Goal: Task Accomplishment & Management: Manage account settings

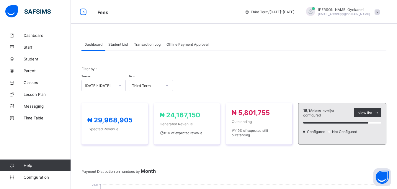
click at [119, 45] on span "Student List" at bounding box center [118, 44] width 20 height 4
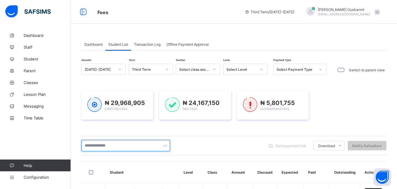
click at [121, 147] on input "text" at bounding box center [126, 145] width 89 height 11
type input "******"
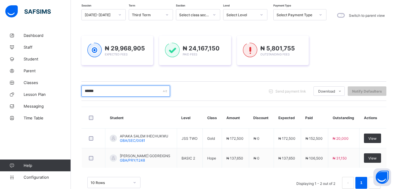
scroll to position [69, 0]
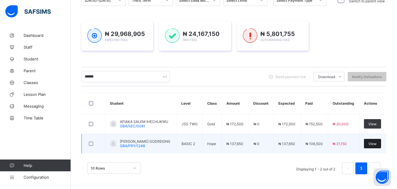
click at [377, 144] on span "View" at bounding box center [373, 144] width 8 height 4
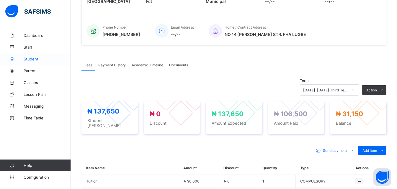
scroll to position [10, 0]
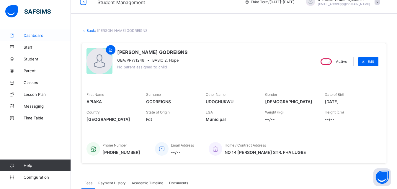
click at [35, 33] on span "Dashboard" at bounding box center [47, 35] width 47 height 5
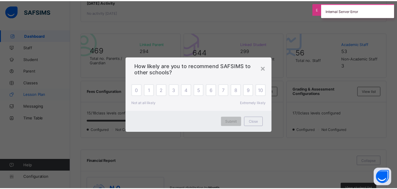
scroll to position [118, 0]
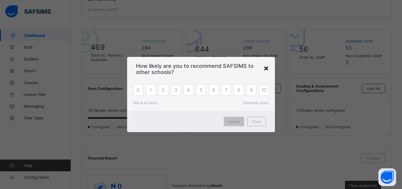
click at [267, 68] on div "×" at bounding box center [266, 68] width 6 height 10
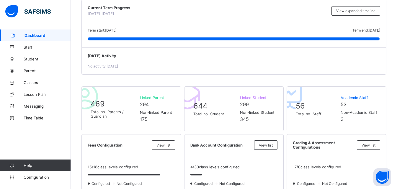
scroll to position [0, 0]
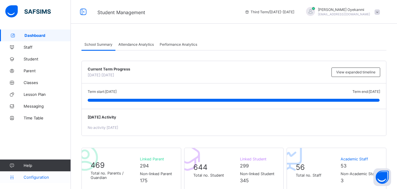
click at [38, 178] on span "Configuration" at bounding box center [47, 177] width 47 height 5
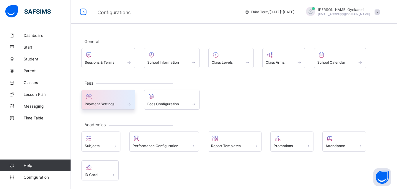
click at [114, 102] on span "Payment Settings" at bounding box center [100, 104] width 30 height 4
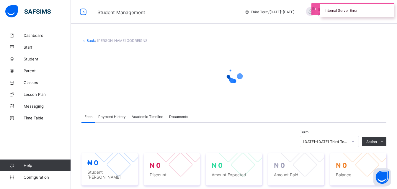
scroll to position [10, 0]
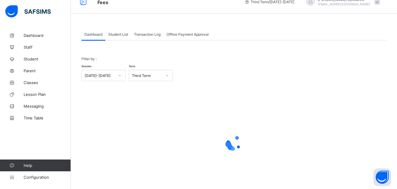
scroll to position [29, 0]
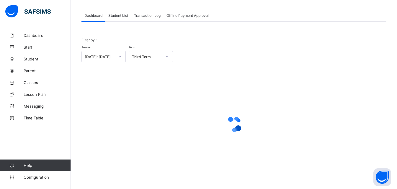
click at [121, 16] on span "Student List" at bounding box center [118, 15] width 20 height 4
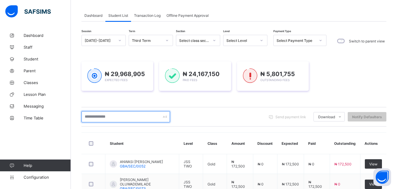
click at [123, 119] on input "text" at bounding box center [126, 116] width 89 height 11
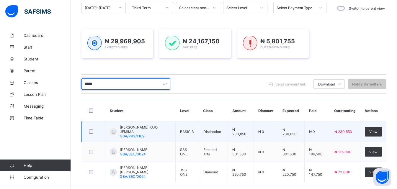
scroll to position [88, 0]
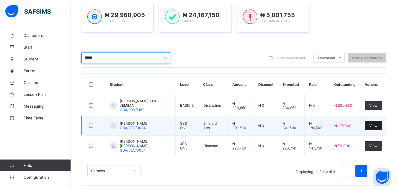
type input "*****"
click at [377, 126] on span "View" at bounding box center [373, 126] width 8 height 4
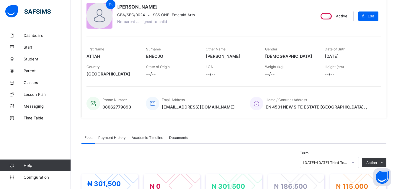
scroll to position [89, 0]
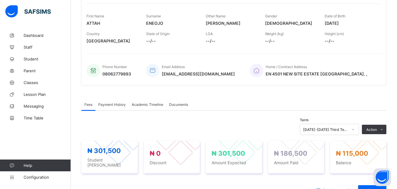
click at [116, 104] on span "Payment History" at bounding box center [111, 104] width 27 height 4
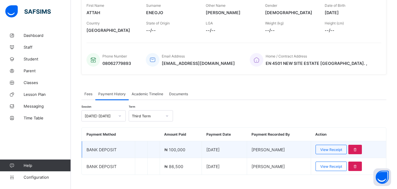
scroll to position [109, 0]
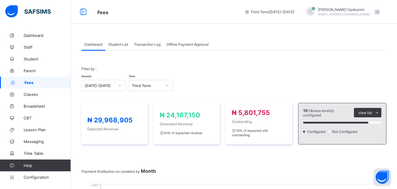
click at [113, 47] on div "Student List" at bounding box center [118, 44] width 26 height 12
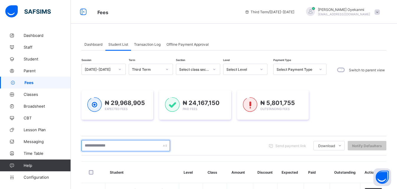
click at [123, 146] on input "text" at bounding box center [126, 145] width 89 height 11
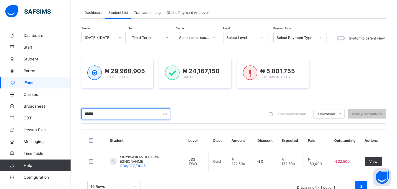
scroll to position [50, 0]
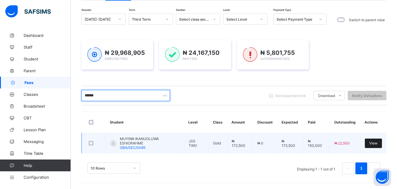
type input "******"
click at [378, 142] on span "View" at bounding box center [373, 143] width 8 height 4
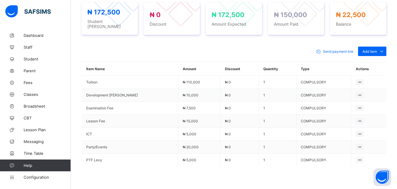
scroll to position [109, 0]
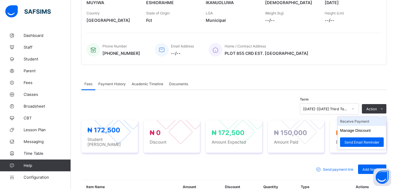
click at [366, 122] on li "Receive Payment" at bounding box center [362, 121] width 48 height 9
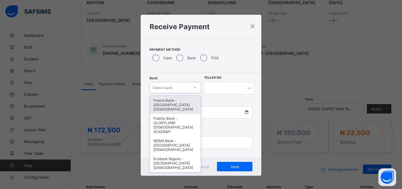
click at [193, 86] on icon at bounding box center [195, 88] width 4 height 6
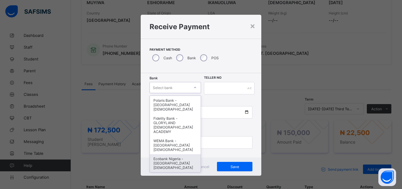
click at [163, 154] on div "Ecobank Nigeria - [GEOGRAPHIC_DATA][DEMOGRAPHIC_DATA]" at bounding box center [175, 163] width 51 height 18
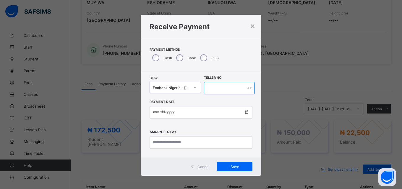
click at [216, 89] on input "text" at bounding box center [229, 88] width 51 height 12
type input "********"
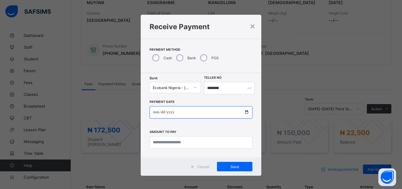
click at [154, 111] on input "date" at bounding box center [200, 112] width 103 height 12
type input "**********"
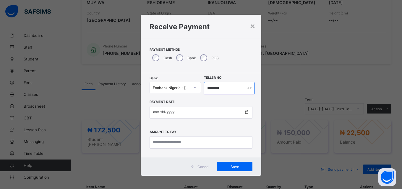
click at [204, 88] on input "********" at bounding box center [229, 88] width 51 height 12
type input "*********"
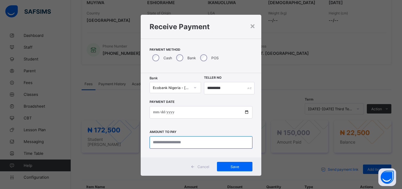
click at [175, 141] on input "currency" at bounding box center [200, 142] width 103 height 12
type input "********"
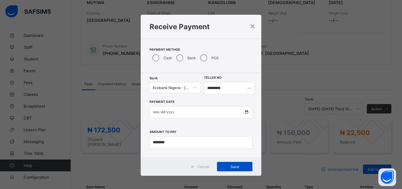
click at [233, 168] on span "Save" at bounding box center [234, 167] width 27 height 4
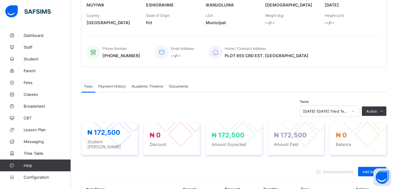
scroll to position [118, 0]
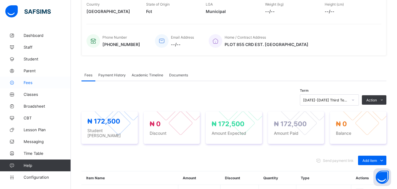
click at [30, 84] on span "Fees" at bounding box center [47, 82] width 47 height 5
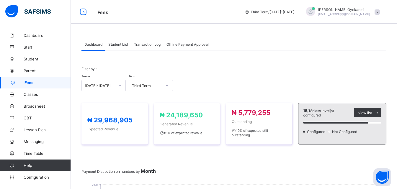
click at [124, 43] on span "Student List" at bounding box center [118, 44] width 20 height 4
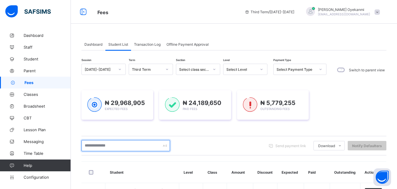
click at [106, 148] on input "text" at bounding box center [126, 145] width 89 height 11
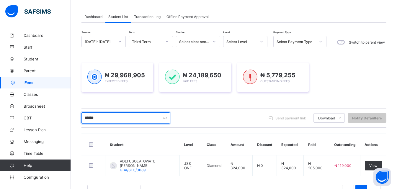
scroll to position [50, 0]
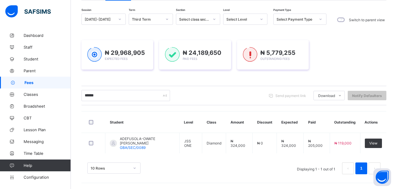
click at [26, 83] on span "Fees" at bounding box center [48, 82] width 46 height 5
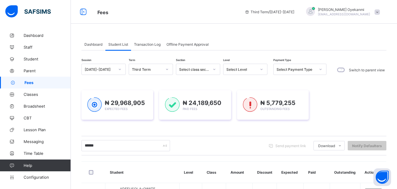
click at [117, 44] on span "Student List" at bounding box center [118, 44] width 20 height 4
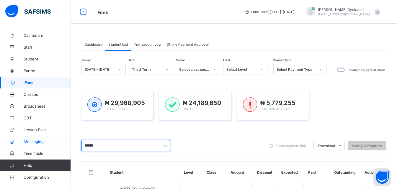
drag, startPoint x: 119, startPoint y: 146, endPoint x: 57, endPoint y: 136, distance: 62.8
click at [66, 149] on div "Fees Third Term / [DATE]-[DATE] [PERSON_NAME] [EMAIL_ADDRESS][DOMAIN_NAME] Dash…" at bounding box center [198, 120] width 397 height 240
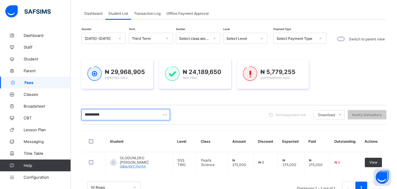
scroll to position [21, 0]
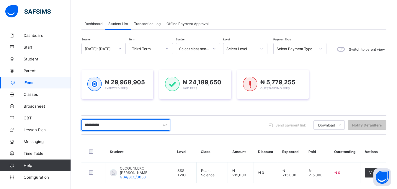
drag, startPoint x: 105, startPoint y: 124, endPoint x: 74, endPoint y: 124, distance: 31.3
click at [74, 124] on div "Dashboard Student List Transaction Log Offline Payment Approval Student List Mo…" at bounding box center [234, 114] width 326 height 210
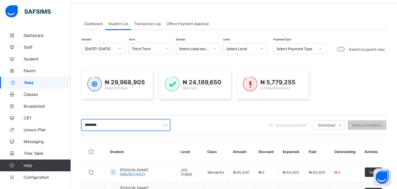
scroll to position [70, 0]
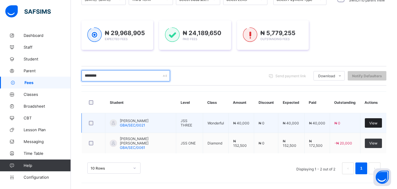
type input "********"
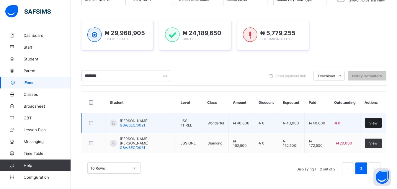
click at [378, 123] on span "View" at bounding box center [373, 123] width 8 height 4
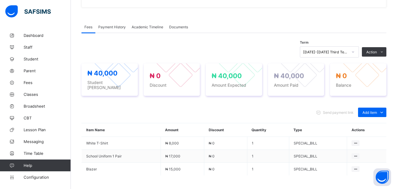
scroll to position [123, 0]
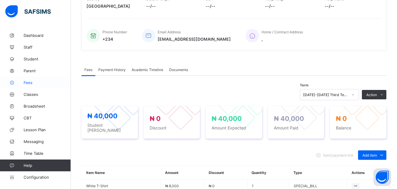
click at [24, 80] on span "Fees" at bounding box center [47, 82] width 47 height 5
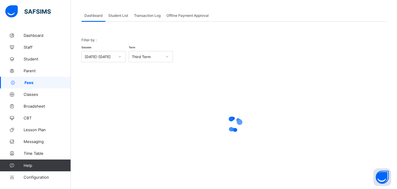
scroll to position [29, 0]
click at [123, 14] on span "Student List" at bounding box center [118, 15] width 20 height 4
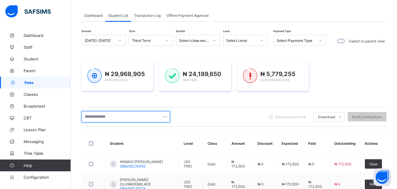
click at [124, 119] on input "text" at bounding box center [126, 116] width 89 height 11
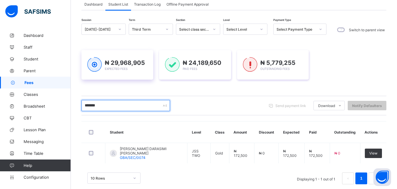
scroll to position [49, 0]
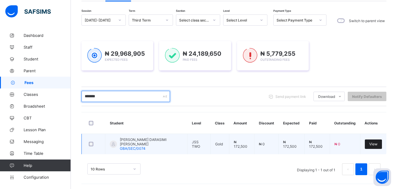
type input "*******"
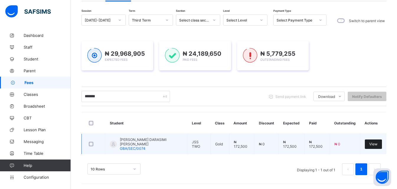
click at [382, 146] on div "View" at bounding box center [373, 144] width 17 height 9
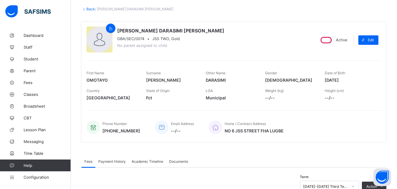
scroll to position [57, 0]
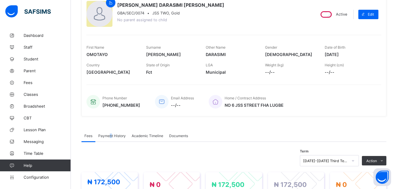
click at [110, 137] on span "Payment History" at bounding box center [111, 136] width 27 height 4
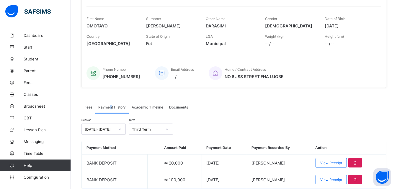
scroll to position [126, 0]
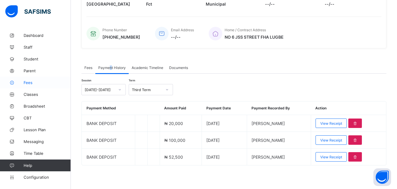
click at [29, 80] on span "Fees" at bounding box center [47, 82] width 47 height 5
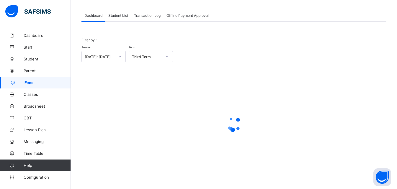
scroll to position [29, 0]
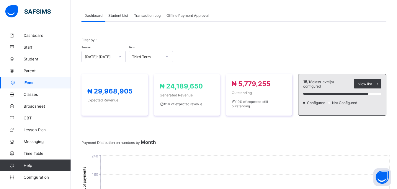
click at [121, 68] on div "₦ 29,968,905 Expected Revenue ₦ 24,189,650 Generated Revenue 81 % of expected r…" at bounding box center [234, 94] width 305 height 53
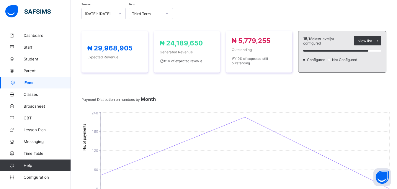
scroll to position [0, 0]
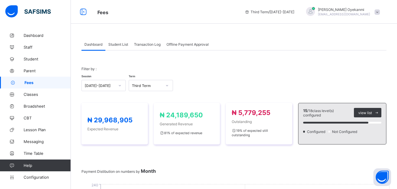
click at [116, 46] on span "Student List" at bounding box center [118, 44] width 20 height 4
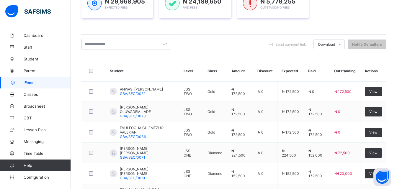
scroll to position [30, 0]
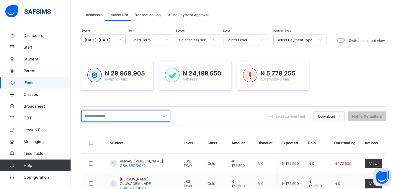
click at [121, 116] on input "text" at bounding box center [126, 116] width 89 height 11
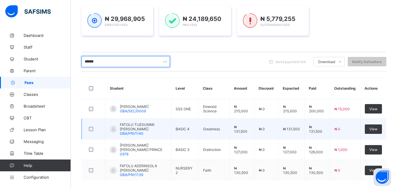
scroll to position [89, 0]
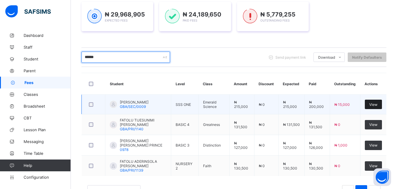
type input "******"
click at [378, 104] on span "View" at bounding box center [373, 104] width 8 height 4
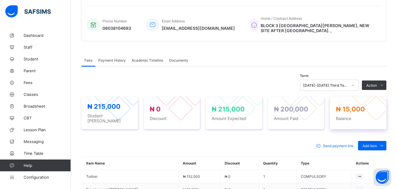
scroll to position [148, 0]
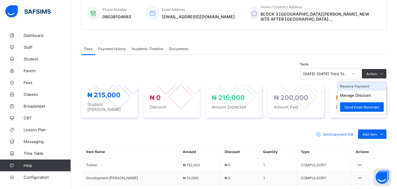
click at [361, 86] on li "Receive Payment" at bounding box center [362, 86] width 48 height 9
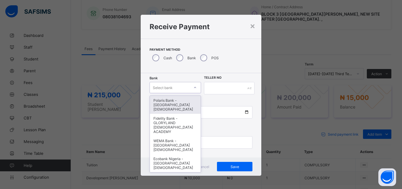
click at [180, 85] on div "Select bank" at bounding box center [170, 88] width 40 height 8
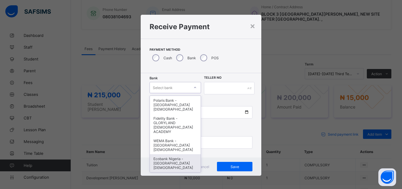
click at [163, 154] on div "Ecobank Nigeria - [GEOGRAPHIC_DATA][DEMOGRAPHIC_DATA]" at bounding box center [175, 163] width 51 height 18
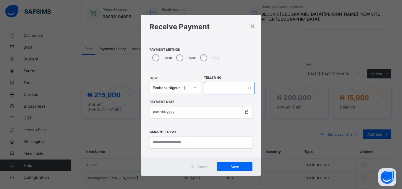
click at [219, 88] on input "text" at bounding box center [229, 88] width 51 height 12
type input "*********"
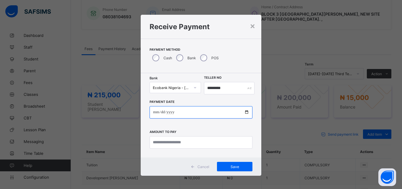
click at [152, 113] on input "date" at bounding box center [200, 112] width 103 height 12
type input "**********"
click at [166, 150] on div "**********" at bounding box center [201, 115] width 121 height 84
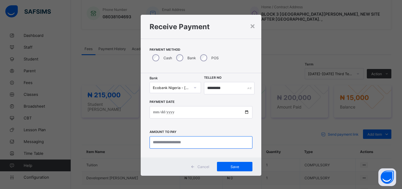
click at [166, 144] on input "currency" at bounding box center [200, 142] width 103 height 12
type input "********"
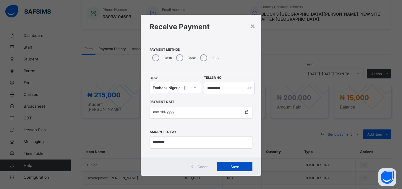
click at [241, 166] on span "Save" at bounding box center [234, 167] width 27 height 4
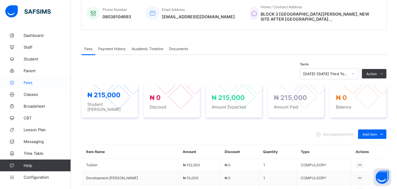
click at [37, 83] on span "Fees" at bounding box center [47, 82] width 47 height 5
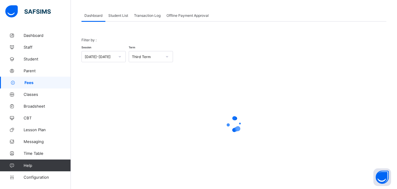
scroll to position [29, 0]
click at [113, 16] on span "Student List" at bounding box center [118, 15] width 20 height 4
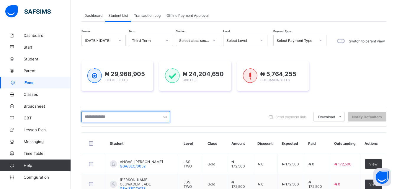
click at [115, 118] on input "text" at bounding box center [126, 116] width 89 height 11
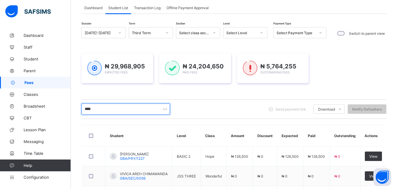
scroll to position [0, 0]
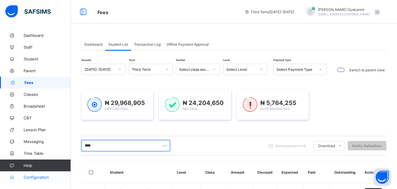
type input "****"
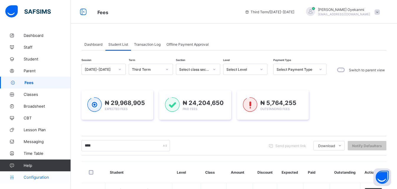
click at [32, 178] on span "Configuration" at bounding box center [47, 177] width 47 height 5
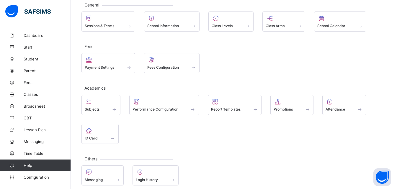
scroll to position [42, 0]
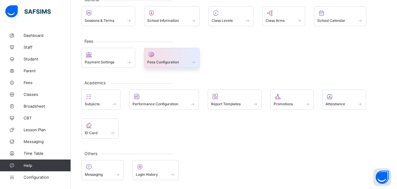
click at [168, 62] on span "Fees Configuration" at bounding box center [163, 62] width 32 height 4
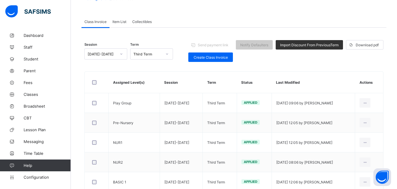
scroll to position [12, 0]
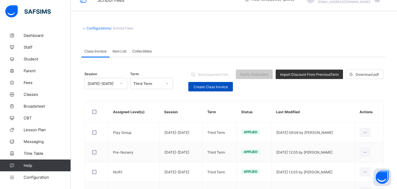
click at [211, 89] on span "Create Class Invoice" at bounding box center [211, 87] width 36 height 4
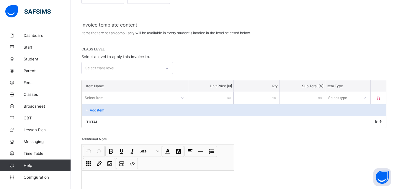
scroll to position [76, 0]
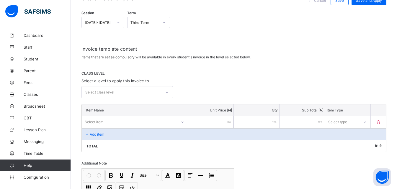
click at [136, 98] on div "Select class level" at bounding box center [128, 92] width 92 height 12
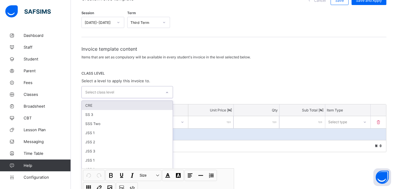
scroll to position [62, 0]
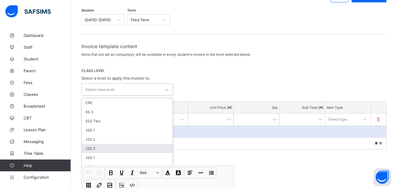
click at [118, 147] on div "JSS 3" at bounding box center [127, 148] width 91 height 9
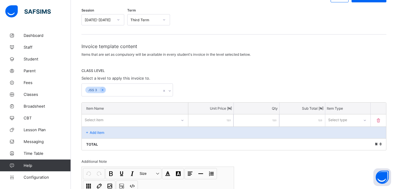
click at [202, 81] on div "CLASS LEVEL Select a level to apply this invoice to. JSS 3" at bounding box center [234, 83] width 305 height 28
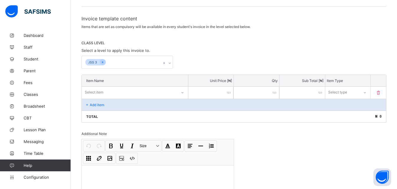
click at [120, 98] on div "Select item" at bounding box center [135, 92] width 106 height 11
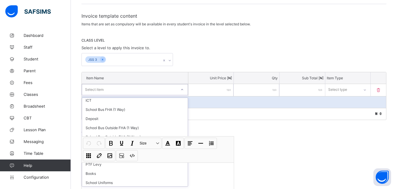
scroll to position [118, 0]
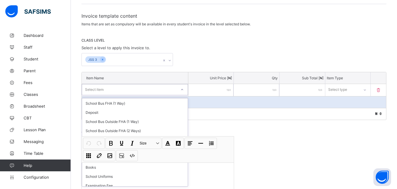
click at [116, 89] on div "Select item" at bounding box center [129, 90] width 95 height 8
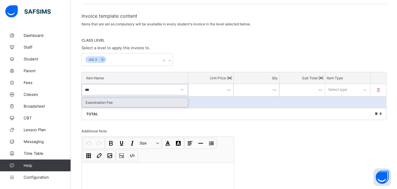
type input "***"
click at [281, 130] on div "Invoice template content Items that are set as compulsory will be available in …" at bounding box center [234, 116] width 305 height 206
click at [103, 60] on icon at bounding box center [102, 60] width 3 height 4
click at [103, 61] on icon at bounding box center [102, 60] width 3 height 4
click at [204, 56] on div "JSS 3" at bounding box center [234, 59] width 305 height 13
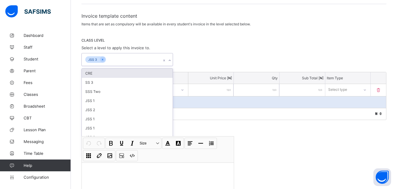
click at [165, 60] on icon at bounding box center [165, 61] width 2 height 2
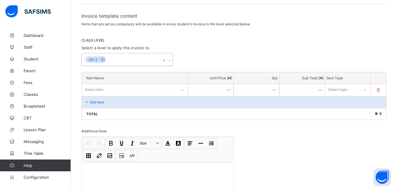
click at [165, 61] on icon at bounding box center [165, 61] width 2 height 2
click at [38, 175] on link "Configuration" at bounding box center [35, 178] width 71 height 12
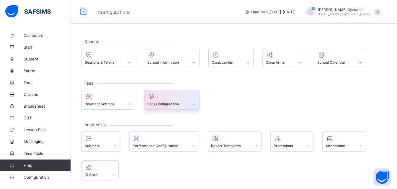
click at [165, 99] on div at bounding box center [171, 96] width 49 height 7
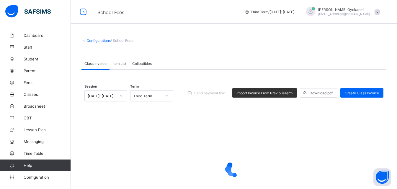
click at [123, 62] on span "Item List" at bounding box center [120, 63] width 14 height 4
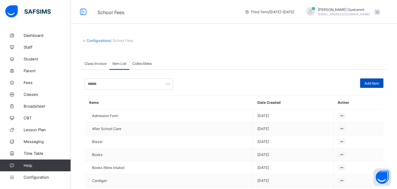
click at [379, 83] on span "Add Item" at bounding box center [372, 83] width 14 height 4
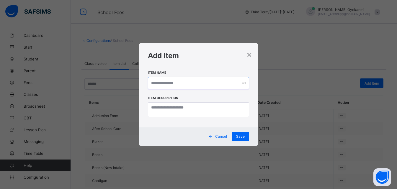
click at [187, 80] on input "text" at bounding box center [199, 83] width 102 height 12
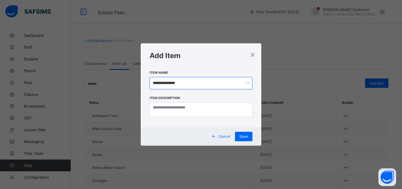
type input "**********"
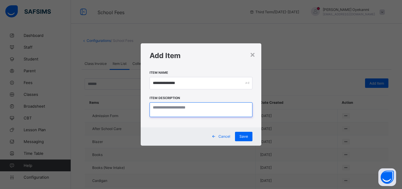
click at [169, 110] on textarea at bounding box center [200, 109] width 103 height 15
paste textarea "**********"
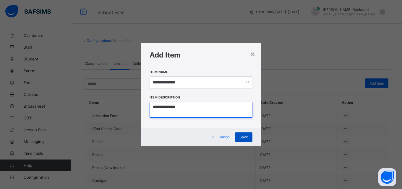
type textarea "**********"
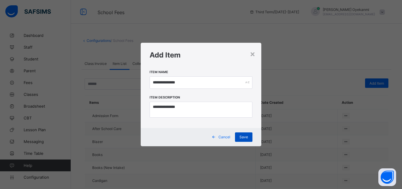
click at [244, 136] on span "Save" at bounding box center [243, 137] width 9 height 4
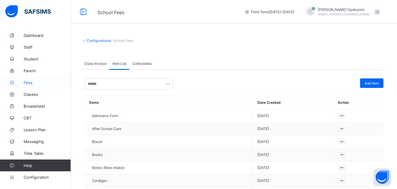
click at [33, 83] on span "Fees" at bounding box center [47, 82] width 47 height 5
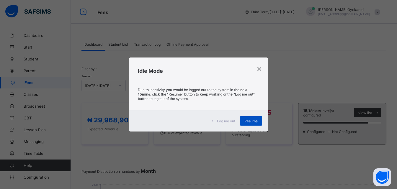
click at [254, 125] on div "Resume" at bounding box center [251, 120] width 22 height 9
